Goal: Transaction & Acquisition: Purchase product/service

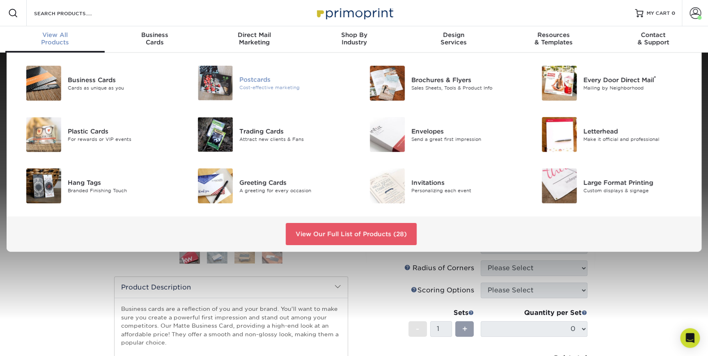
click at [256, 79] on div "Postcards" at bounding box center [293, 79] width 108 height 9
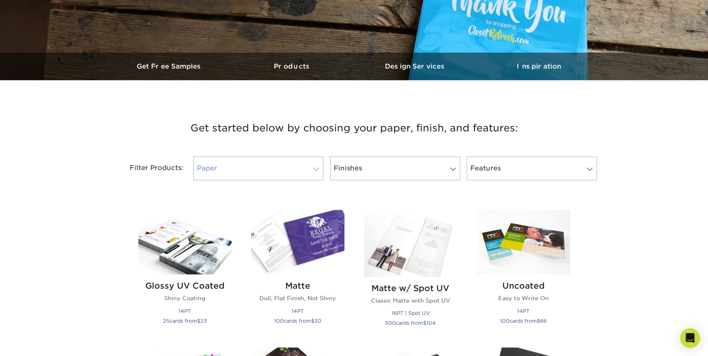
scroll to position [224, 0]
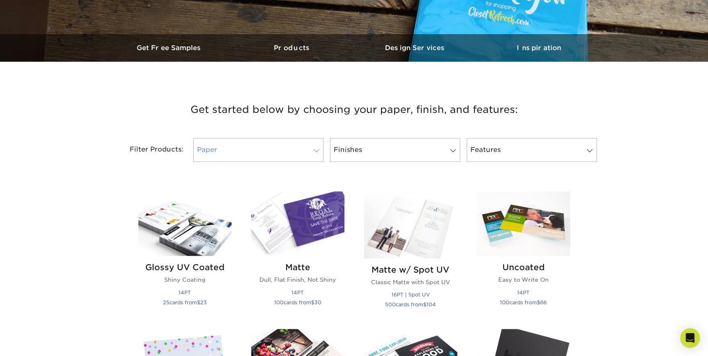
click at [291, 144] on link "Paper" at bounding box center [258, 150] width 130 height 24
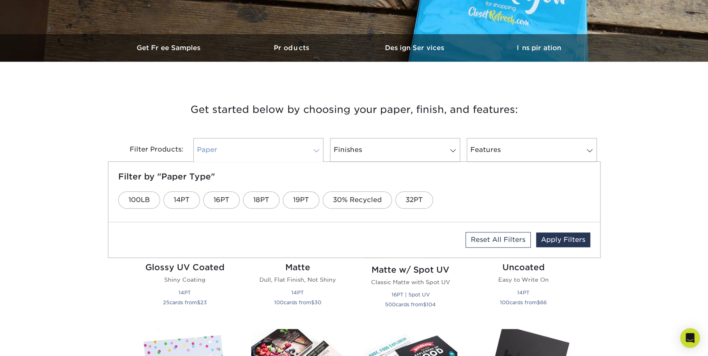
click at [291, 143] on link "Paper" at bounding box center [258, 150] width 130 height 24
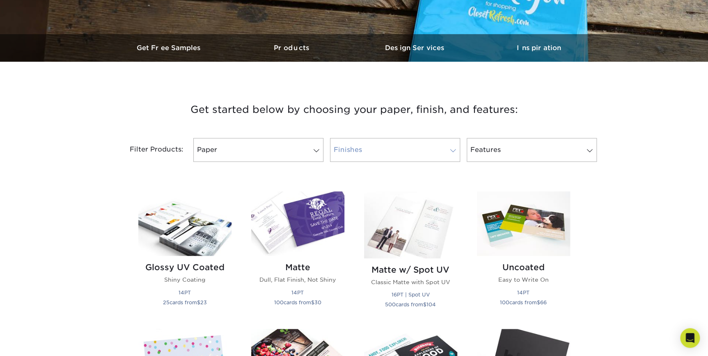
click at [361, 147] on link "Finishes" at bounding box center [395, 150] width 130 height 24
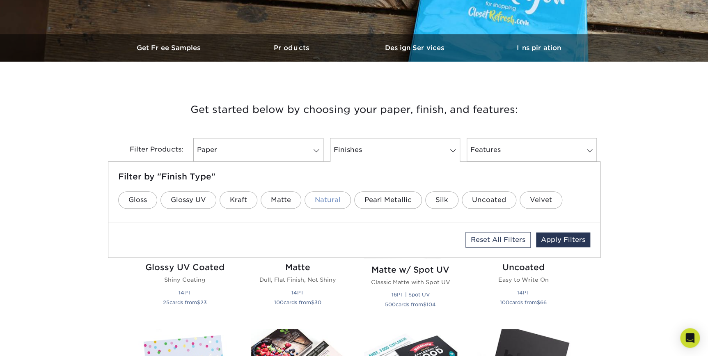
click at [328, 197] on link "Natural" at bounding box center [327, 199] width 46 height 17
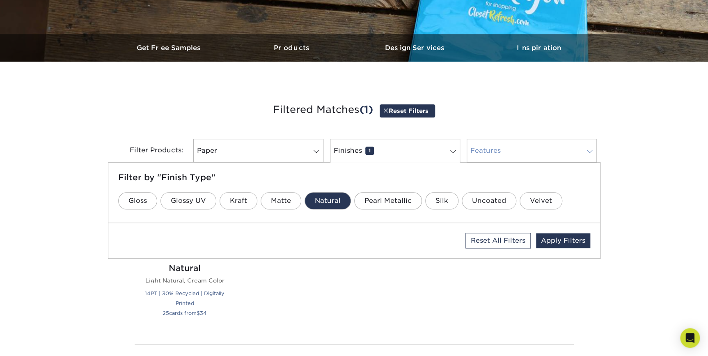
click at [502, 153] on link "Features 0" at bounding box center [531, 151] width 130 height 24
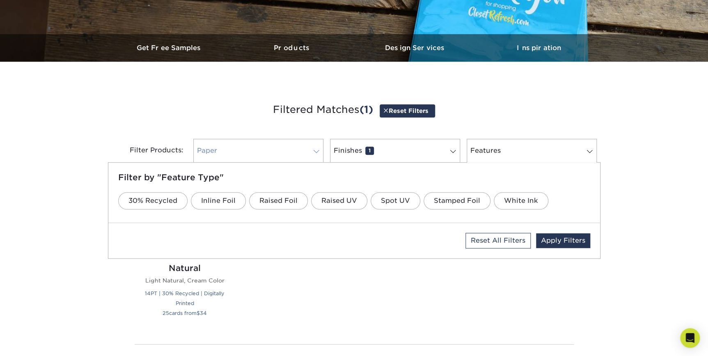
click at [244, 159] on link "Paper 0" at bounding box center [258, 151] width 130 height 24
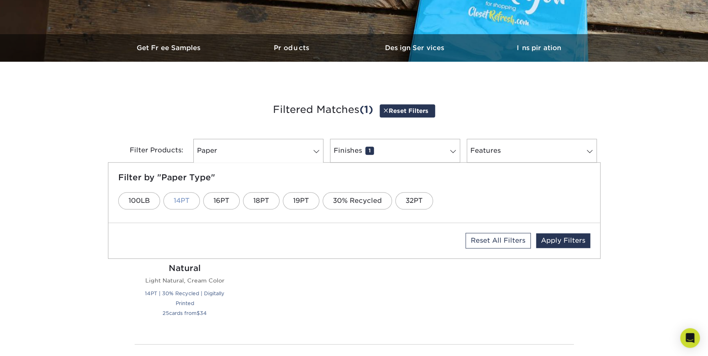
click at [185, 199] on link "14PT" at bounding box center [181, 200] width 37 height 17
